Goal: Task Accomplishment & Management: Use online tool/utility

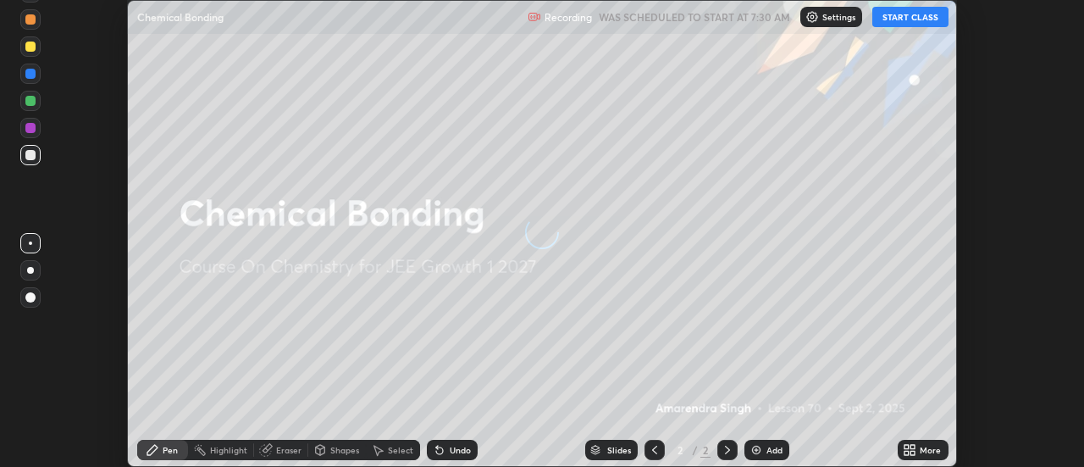
scroll to position [467, 1084]
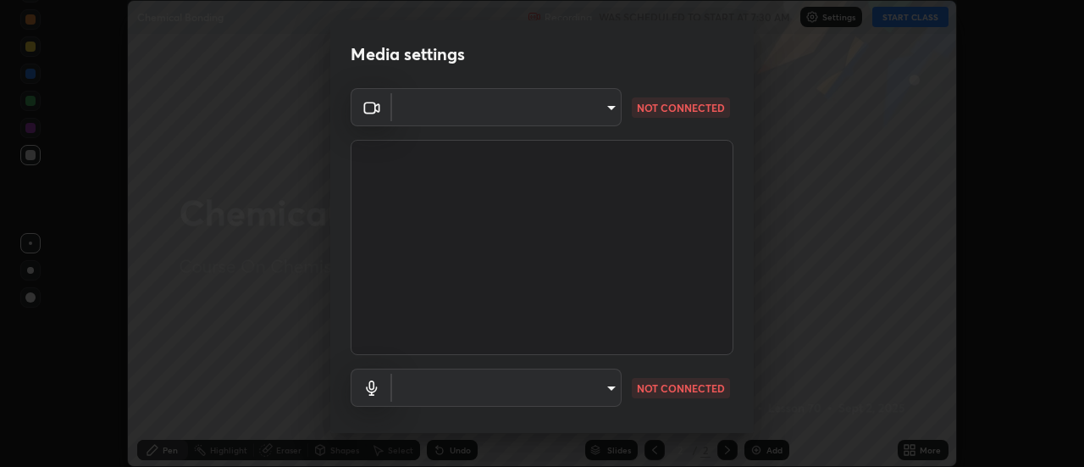
click at [593, 102] on body "Erase all Chemical Bonding Recording WAS SCHEDULED TO START AT 7:30 AM Settings…" at bounding box center [542, 233] width 1084 height 467
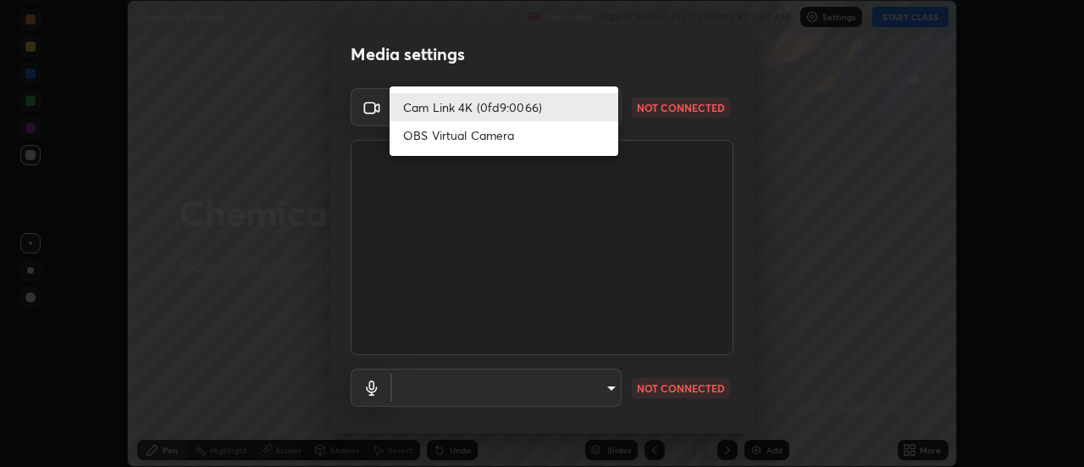
click at [544, 145] on li "OBS Virtual Camera" at bounding box center [504, 135] width 229 height 28
type input "caf49ec54a37a300f18a745029e6699aa5b4e8308e9b854ccb2be74767217637"
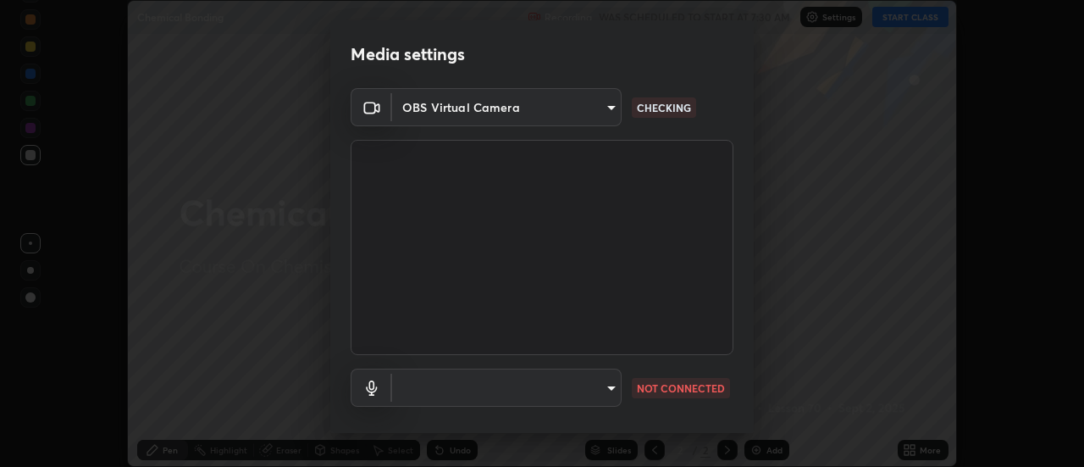
click at [609, 394] on body "Erase all Chemical Bonding Recording WAS SCHEDULED TO START AT 7:30 AM Settings…" at bounding box center [542, 233] width 1084 height 467
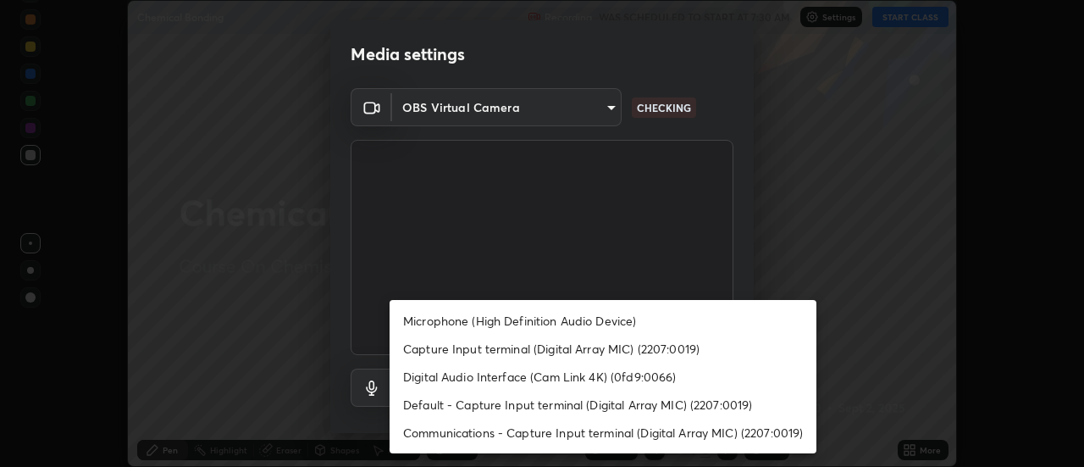
click at [626, 330] on li "Microphone (High Definition Audio Device)" at bounding box center [603, 321] width 427 height 28
type input "c080e6ef351c87e958f7175a3d006ec0abb14e621287a1d223c132b4d988b3e6"
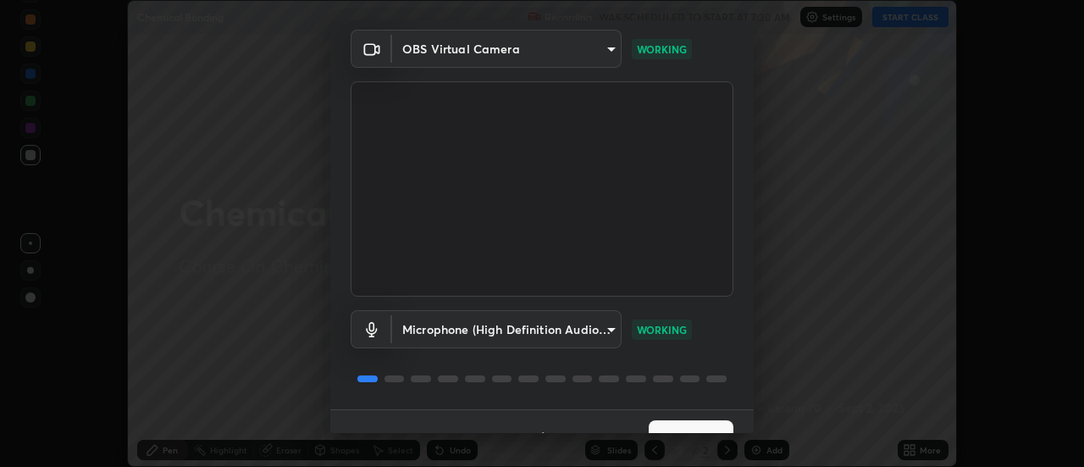
scroll to position [89, 0]
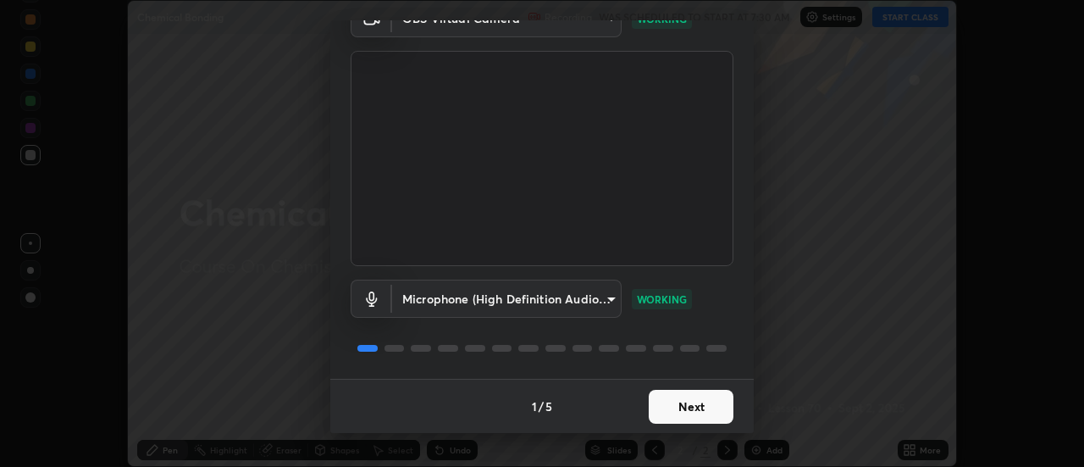
click at [712, 400] on button "Next" at bounding box center [691, 407] width 85 height 34
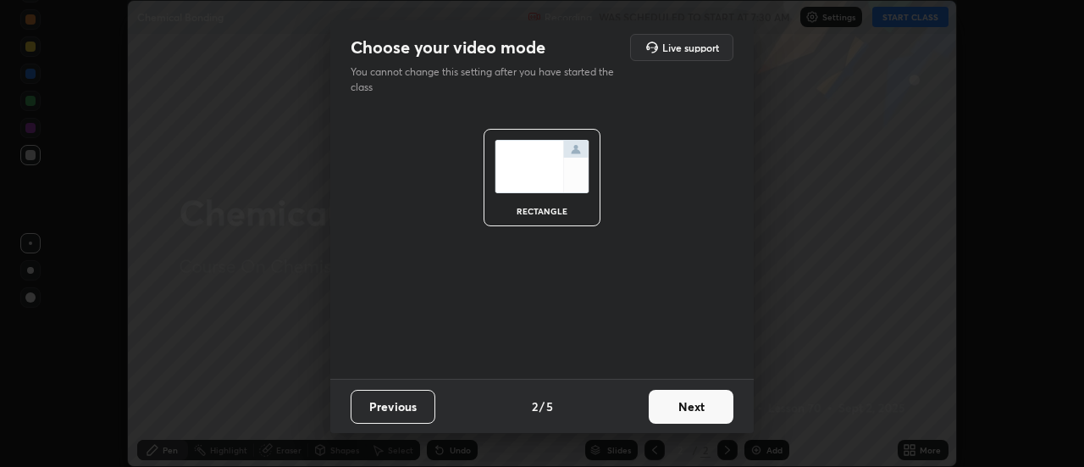
scroll to position [0, 0]
click at [717, 402] on button "Next" at bounding box center [691, 407] width 85 height 34
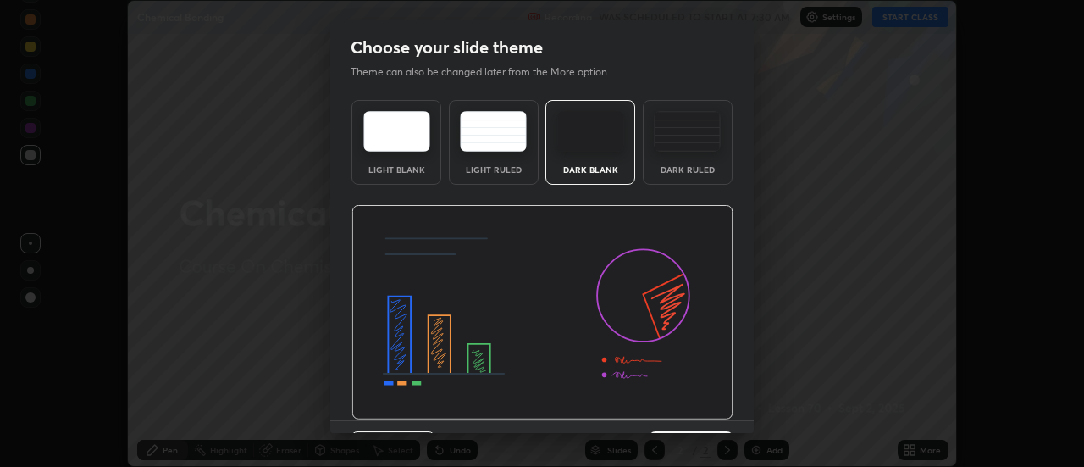
click at [725, 408] on img at bounding box center [543, 312] width 382 height 215
click at [730, 405] on img at bounding box center [543, 312] width 382 height 215
click at [719, 418] on img at bounding box center [543, 312] width 382 height 215
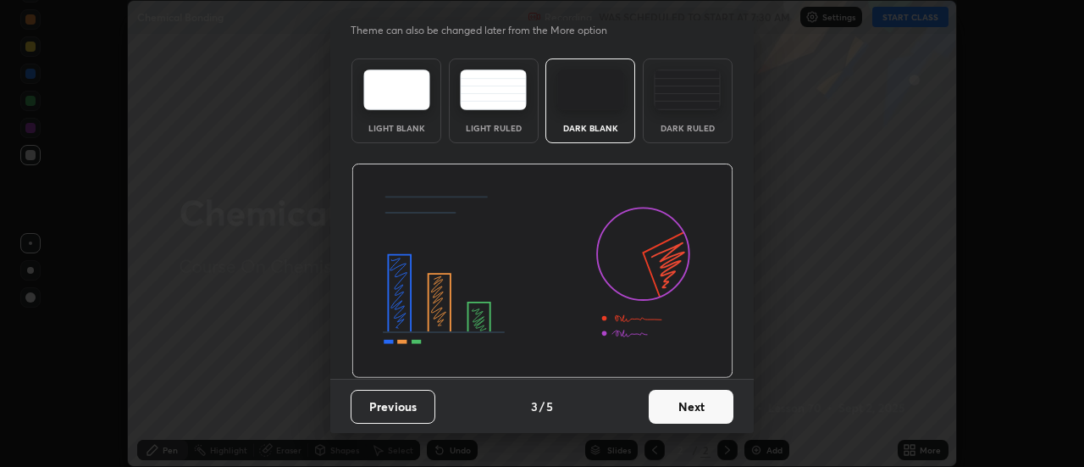
click at [718, 407] on button "Next" at bounding box center [691, 407] width 85 height 34
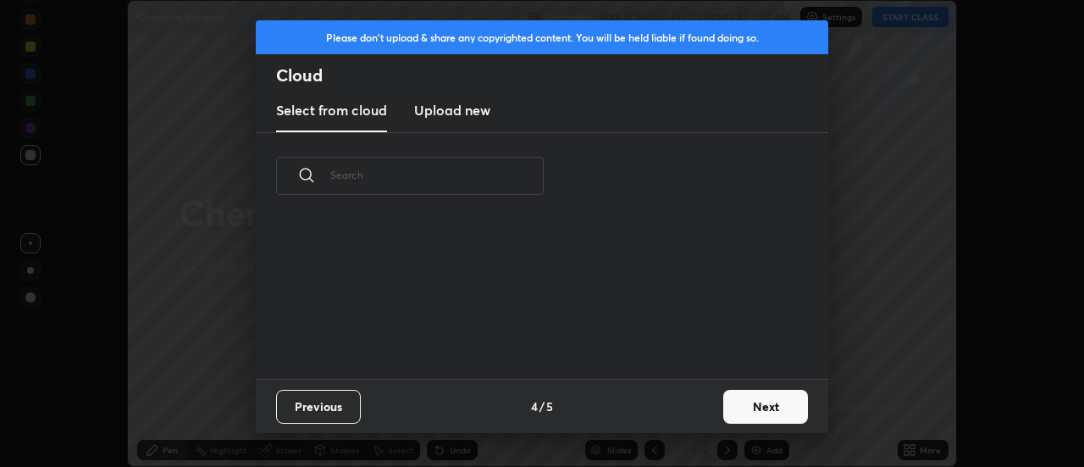
scroll to position [0, 0]
click at [723, 416] on button "Next" at bounding box center [765, 407] width 85 height 34
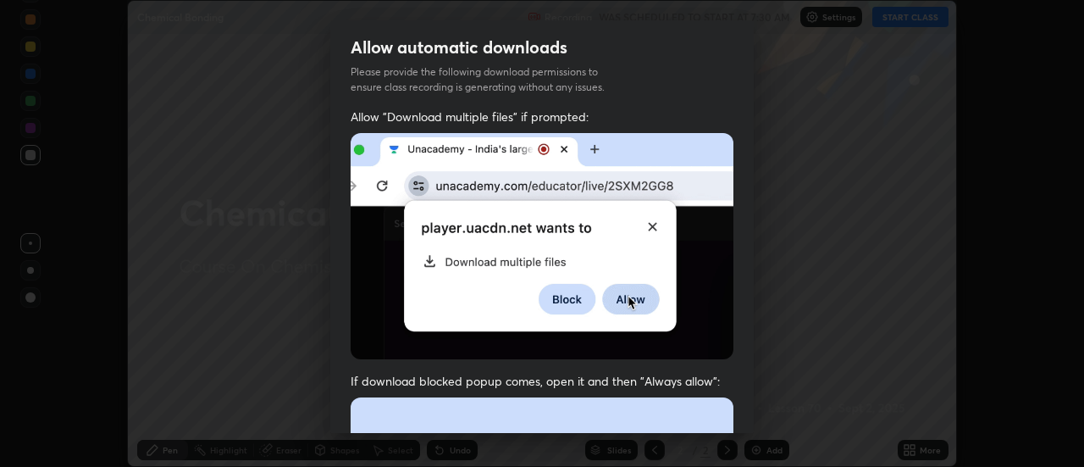
click at [771, 413] on div "Allow automatic downloads Please provide the following download permissions to …" at bounding box center [542, 233] width 1084 height 467
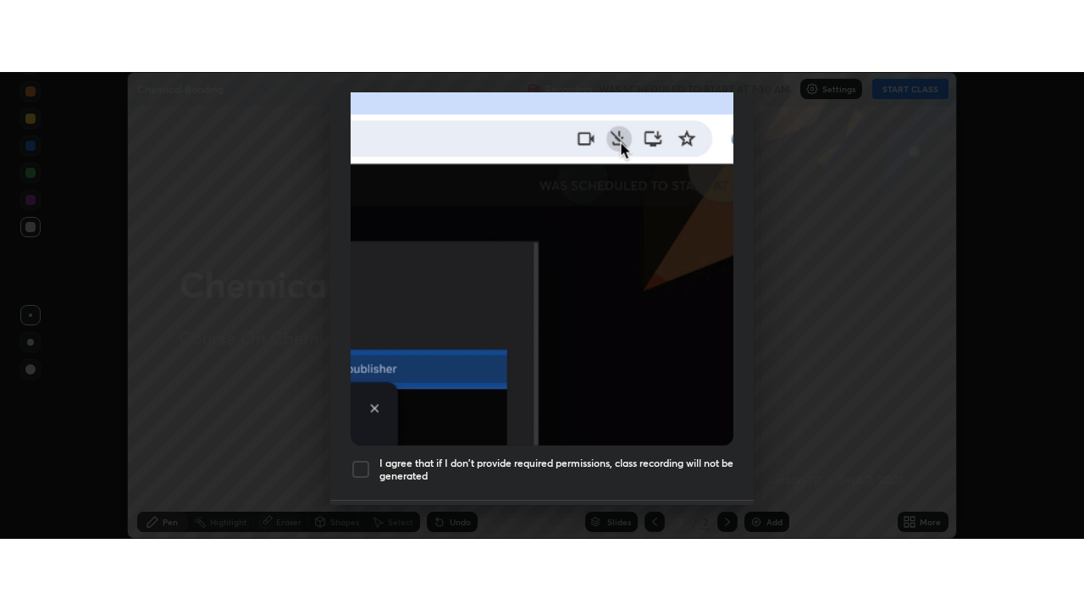
scroll to position [435, 0]
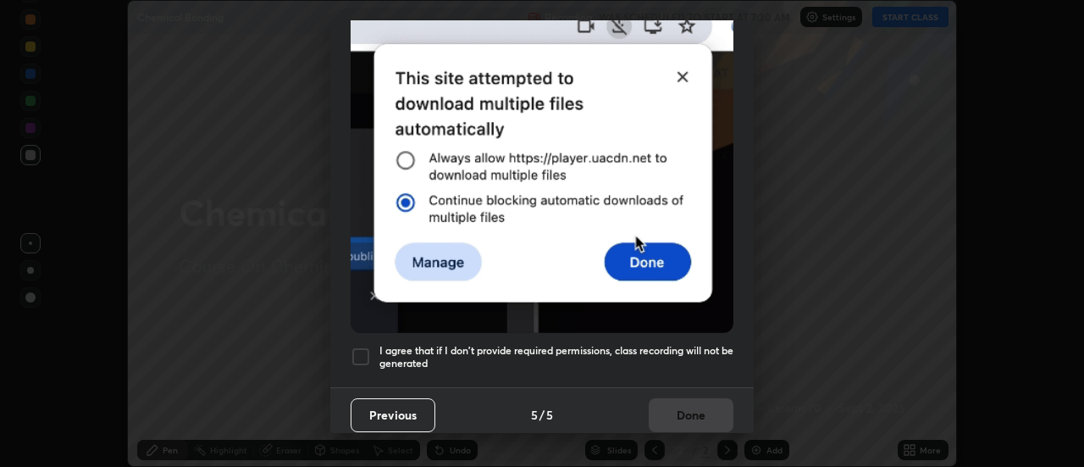
click at [713, 344] on h5 "I agree that if I don't provide required permissions, class recording will not …" at bounding box center [557, 357] width 354 height 26
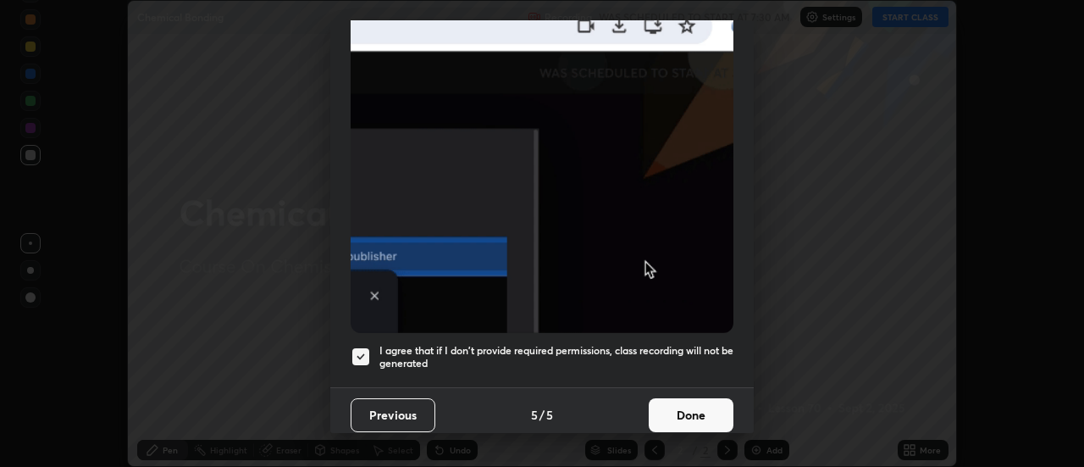
click at [706, 402] on button "Done" at bounding box center [691, 415] width 85 height 34
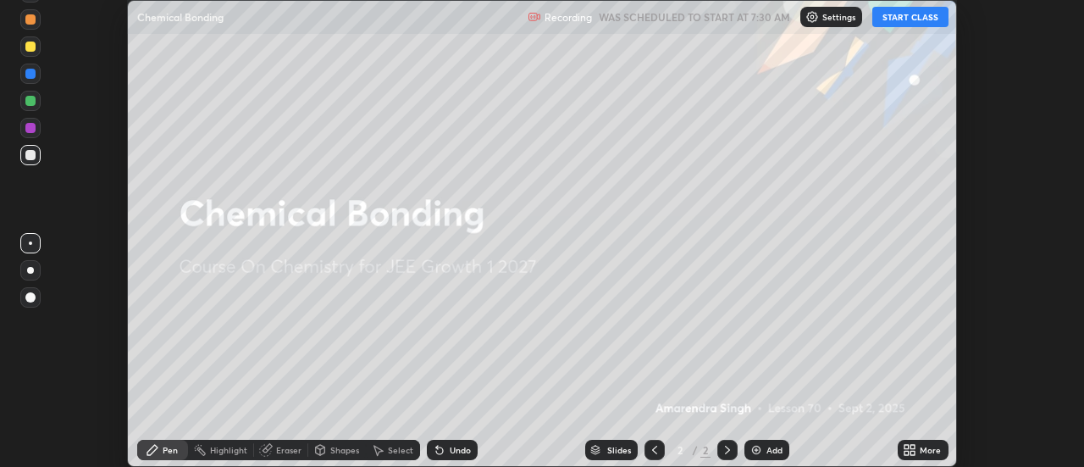
click at [920, 448] on div "More" at bounding box center [923, 450] width 51 height 20
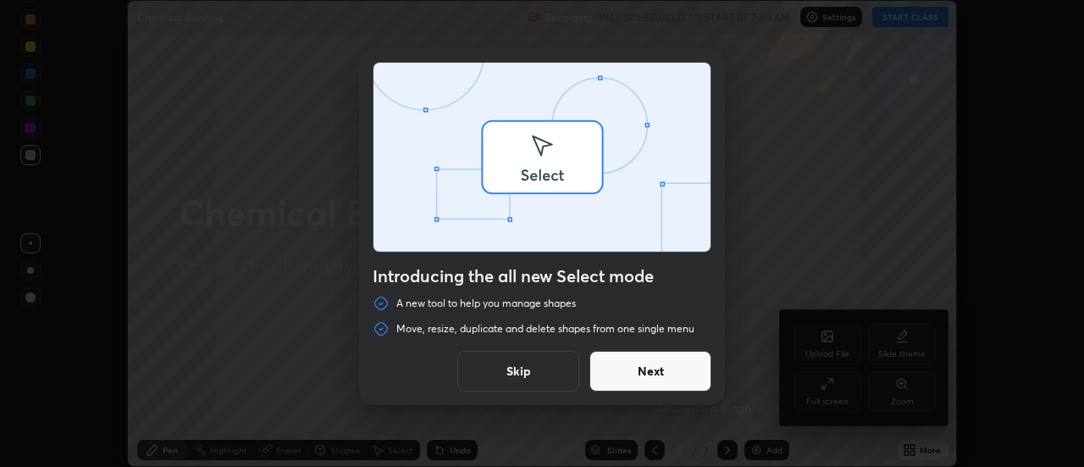
click at [843, 391] on div "Introducing the all new Select mode A new tool to help you manage shapes Move, …" at bounding box center [542, 233] width 1084 height 467
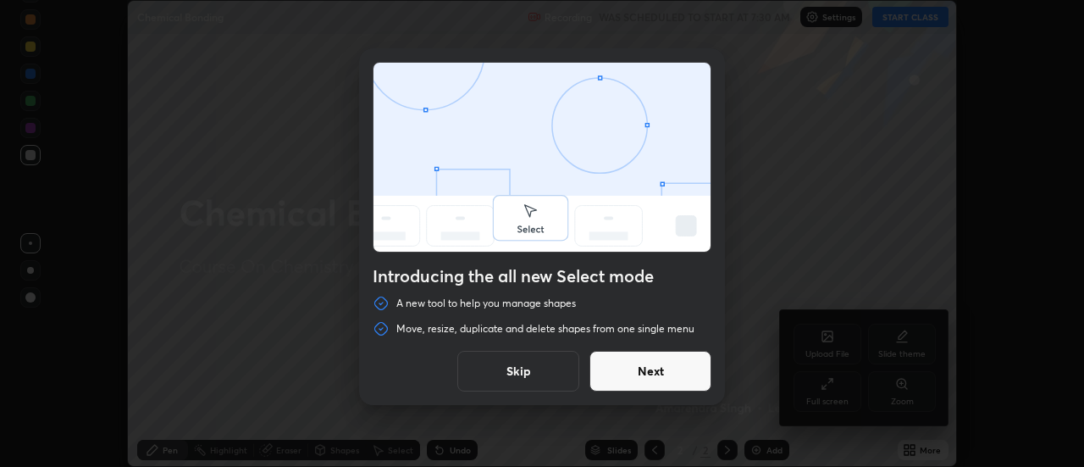
click at [694, 359] on button "Next" at bounding box center [651, 371] width 122 height 41
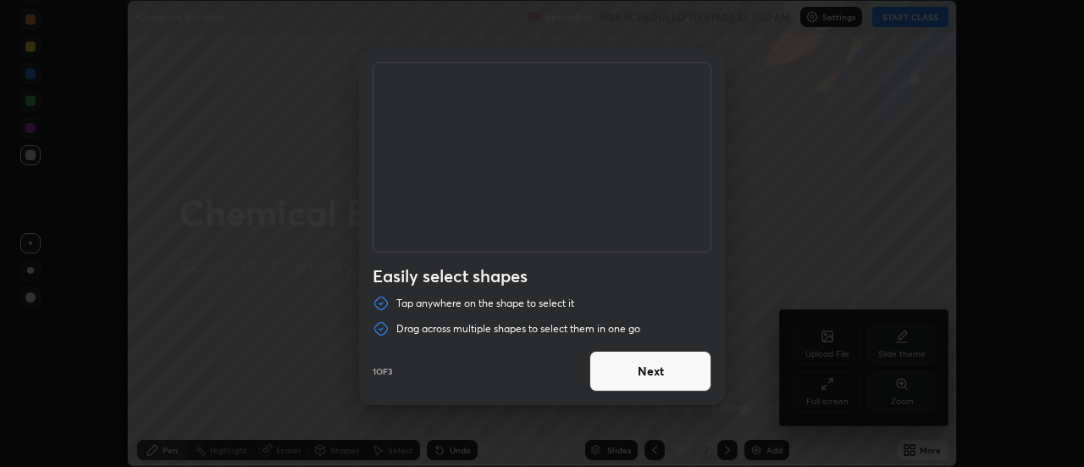
click at [701, 380] on button "Next" at bounding box center [651, 371] width 122 height 41
click at [696, 380] on button "Next" at bounding box center [651, 371] width 122 height 41
click at [699, 369] on button "Done" at bounding box center [651, 371] width 122 height 41
click at [697, 374] on div at bounding box center [542, 233] width 1084 height 467
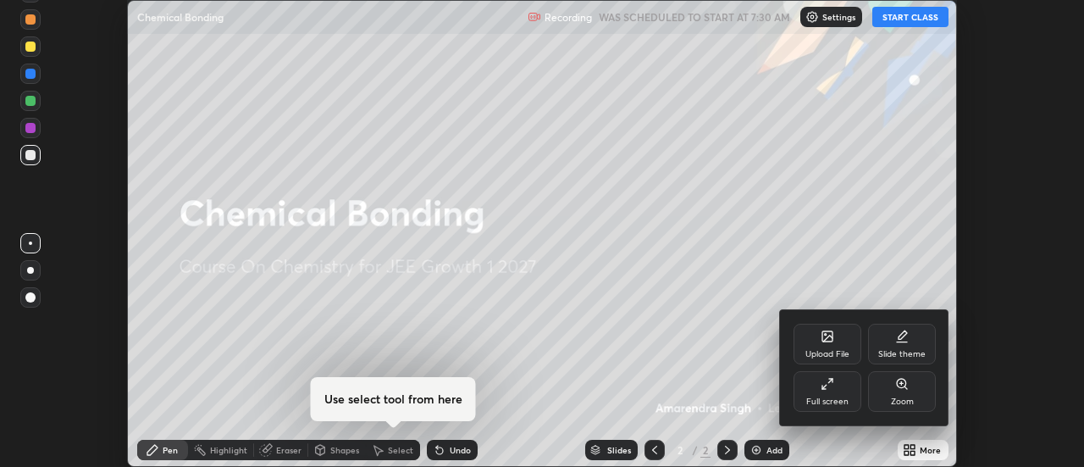
click at [830, 391] on div "Full screen" at bounding box center [828, 391] width 68 height 41
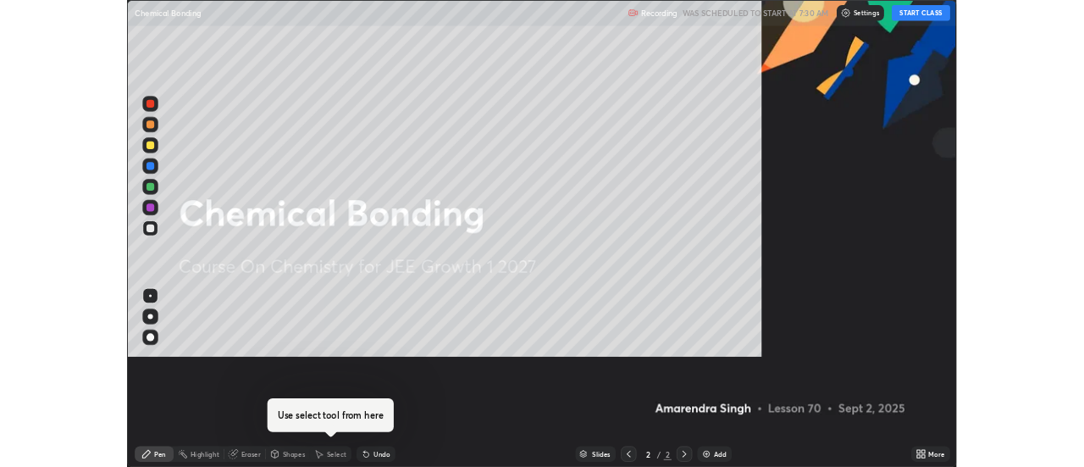
scroll to position [610, 1084]
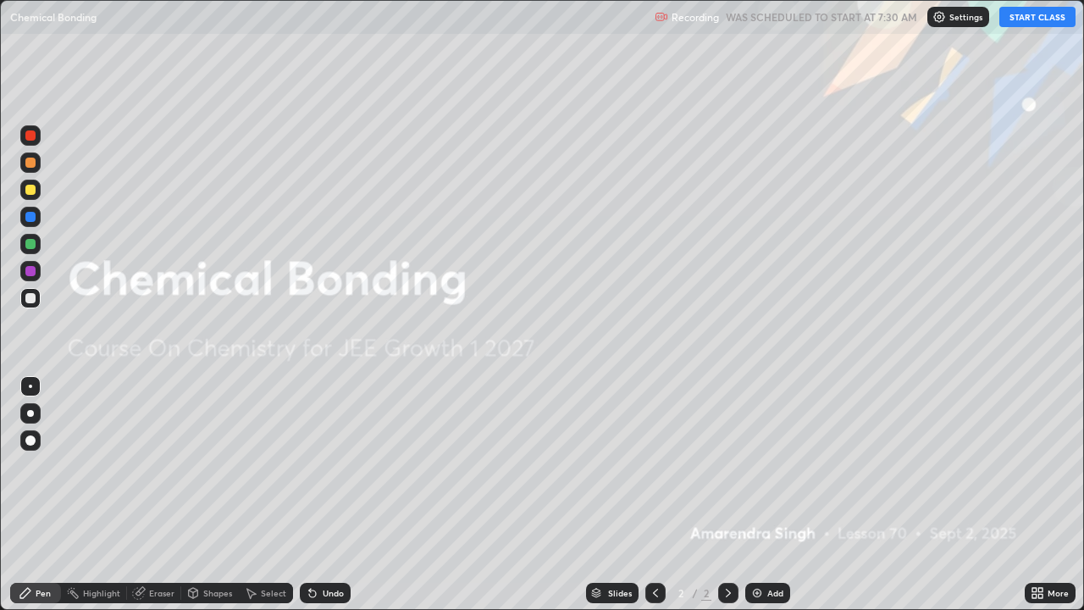
click at [1050, 466] on div "More" at bounding box center [1050, 593] width 51 height 20
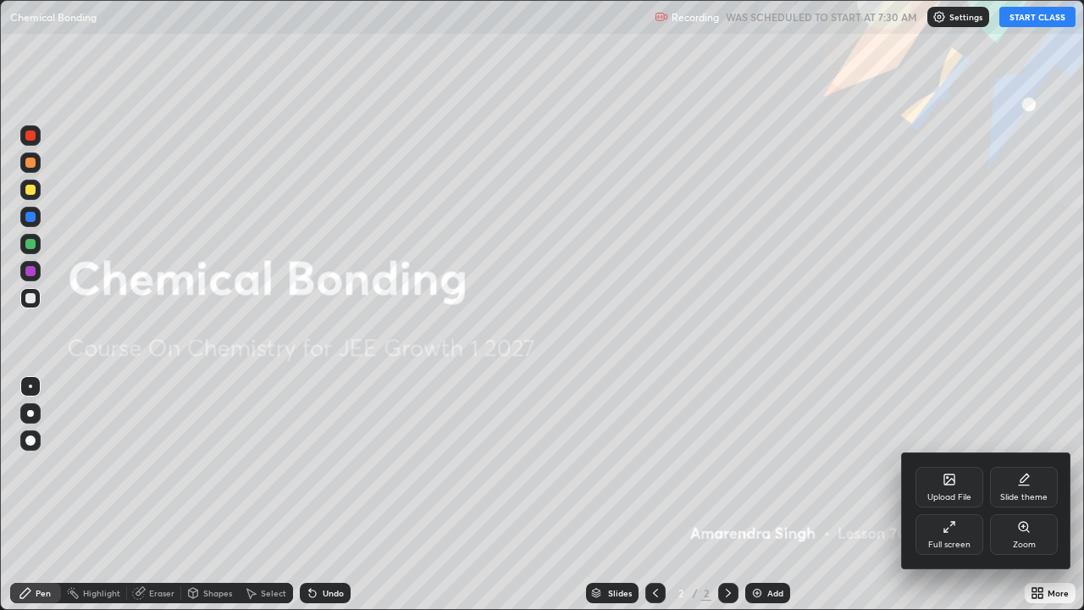
click at [958, 466] on div "Full screen" at bounding box center [949, 544] width 42 height 8
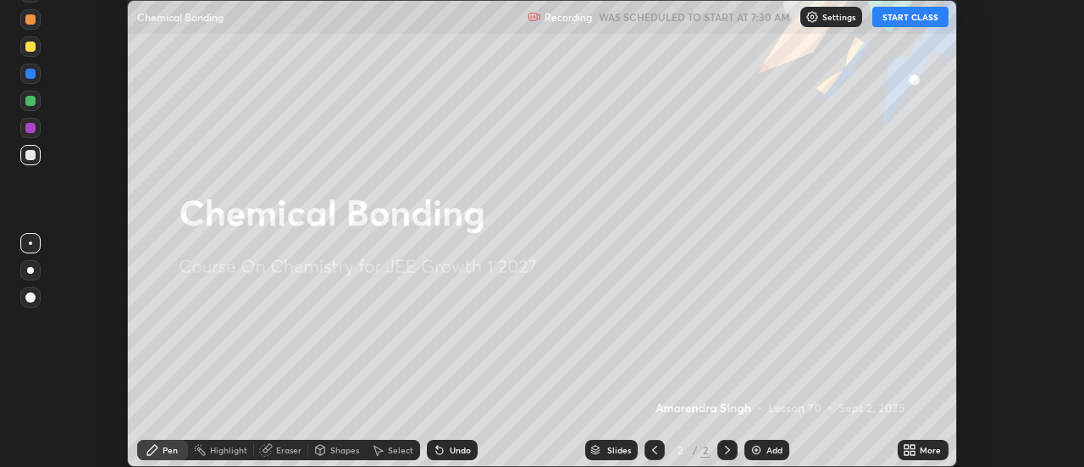
scroll to position [84250, 83632]
